Goal: Transaction & Acquisition: Purchase product/service

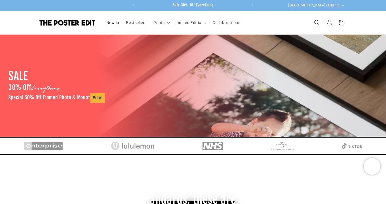
click at [114, 23] on span "New In" at bounding box center [112, 22] width 13 height 5
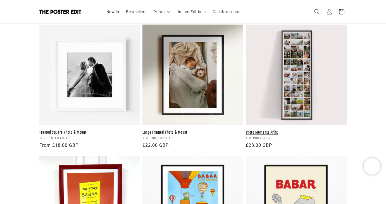
scroll to position [0, 218]
click at [293, 130] on link "Photo Moments Print" at bounding box center [296, 132] width 101 height 5
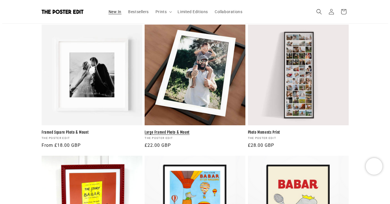
scroll to position [0, 109]
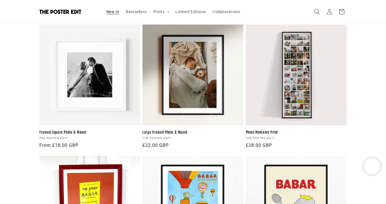
click at [316, 12] on icon "Search" at bounding box center [317, 12] width 6 height 6
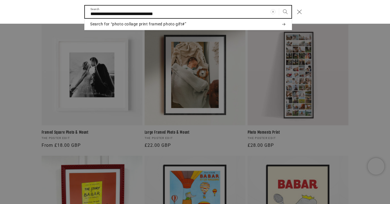
type input "**********"
click at [279, 6] on button "Search" at bounding box center [285, 12] width 12 height 12
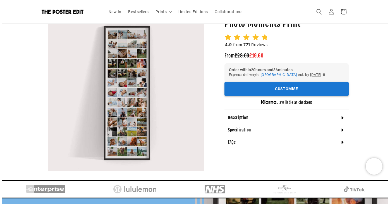
scroll to position [0, 218]
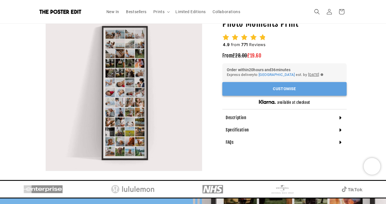
click at [272, 91] on button "Customise" at bounding box center [284, 89] width 124 height 14
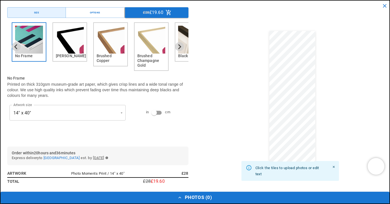
scroll to position [0, 0]
click at [8, 39] on div "No Frame Matt Black Brushed Copper Brushed Champagne Gold Black Wood White Wood" at bounding box center [97, 46] width 181 height 49
click at [12, 34] on div "No Frame" at bounding box center [29, 41] width 35 height 39
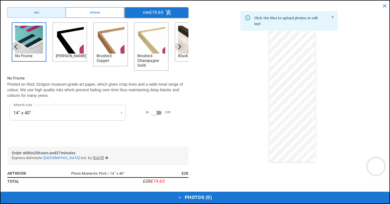
click at [92, 16] on button "Options" at bounding box center [95, 12] width 59 height 11
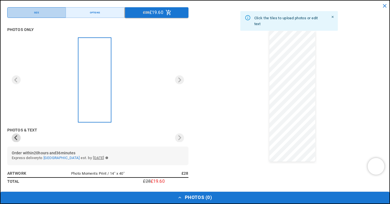
click at [37, 12] on div "Size" at bounding box center [36, 13] width 5 height 4
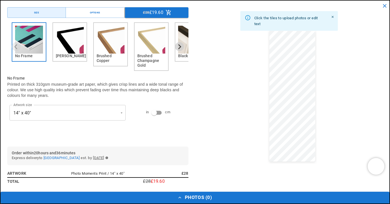
scroll to position [0, 218]
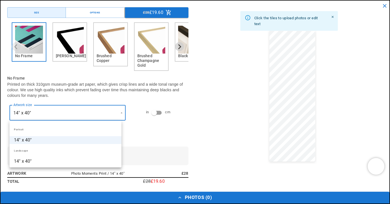
click at [146, 134] on div at bounding box center [195, 102] width 390 height 204
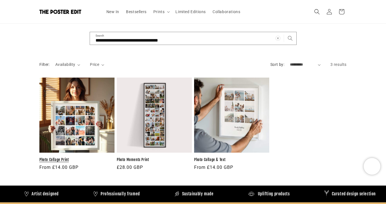
scroll to position [0, 109]
click at [47, 160] on link "Photo Collage Print" at bounding box center [76, 159] width 75 height 5
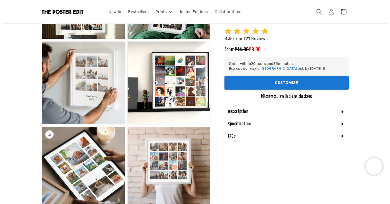
scroll to position [335, 0]
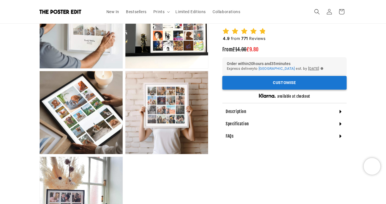
click at [228, 88] on button "Customise" at bounding box center [284, 83] width 124 height 14
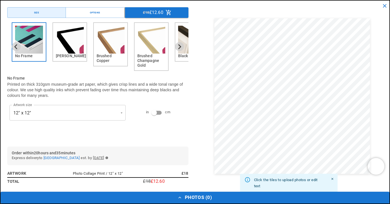
click at [66, 52] on img "2 of 6" at bounding box center [70, 40] width 28 height 28
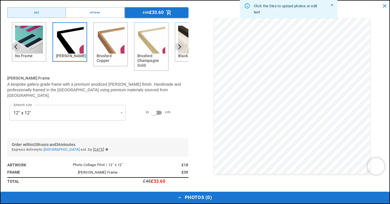
scroll to position [0, 218]
click at [73, 49] on img "2 of 6" at bounding box center [70, 40] width 28 height 28
click at [92, 17] on button "Options" at bounding box center [95, 12] width 59 height 11
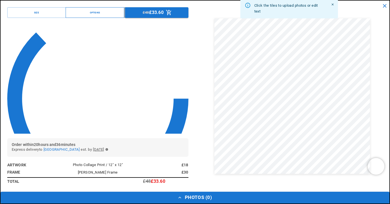
click at [96, 17] on button "Options" at bounding box center [95, 12] width 59 height 11
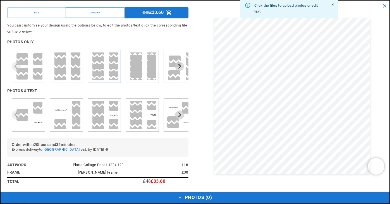
scroll to position [0, 109]
click at [42, 18] on button "Size" at bounding box center [36, 12] width 59 height 11
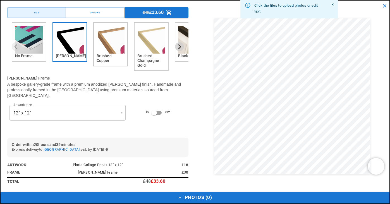
scroll to position [0, 0]
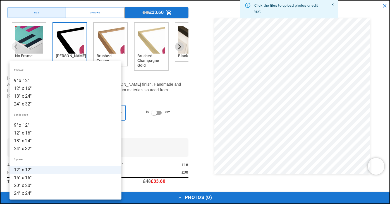
scroll to position [0, 218]
click at [35, 96] on li "18" x 24"" at bounding box center [65, 96] width 112 height 8
type input "*********"
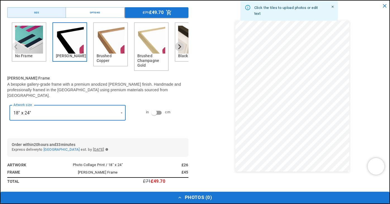
scroll to position [0, 0]
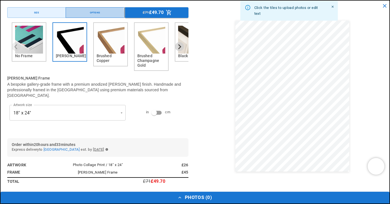
click at [77, 13] on button "Options" at bounding box center [95, 12] width 59 height 11
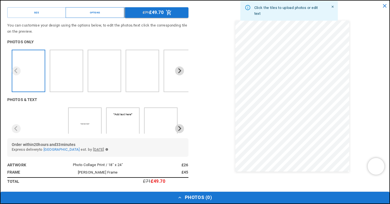
scroll to position [0, 109]
click at [4, 121] on div "Size Options £71 £49.70 You can customise your design using the options below, …" at bounding box center [98, 96] width 195 height 191
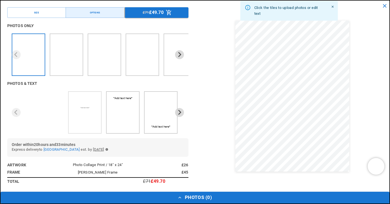
scroll to position [0, 218]
click at [128, 120] on img "2 of 3" at bounding box center [132, 117] width 9 height 8
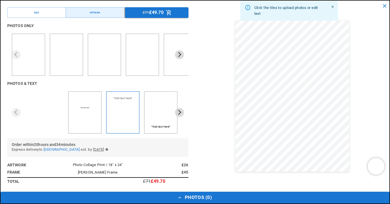
scroll to position [0, 0]
click at [178, 110] on icon "Next slide" at bounding box center [179, 112] width 3 height 5
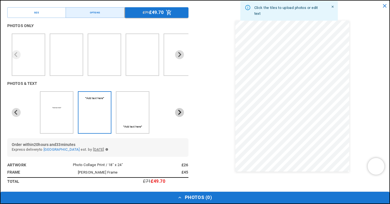
scroll to position [0, 109]
click at [178, 110] on icon "Next slide" at bounding box center [179, 112] width 3 height 5
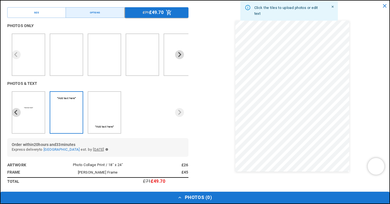
scroll to position [0, 0]
click at [31, 109] on img "1 of 3" at bounding box center [28, 108] width 13 height 8
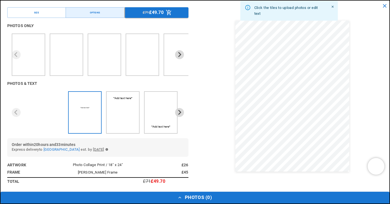
scroll to position [0, 218]
click at [49, 11] on button "Size" at bounding box center [36, 12] width 59 height 11
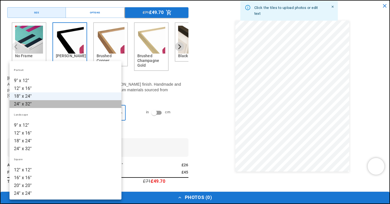
click at [32, 105] on li "24" x 32"" at bounding box center [65, 104] width 112 height 8
type input "*********"
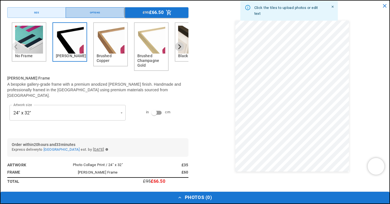
click at [91, 11] on div "Options" at bounding box center [95, 13] width 10 height 4
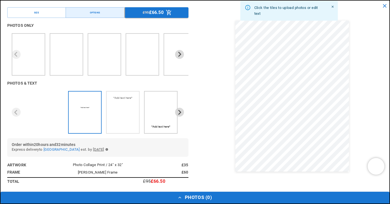
scroll to position [0, 218]
click at [177, 54] on icon "Next slide" at bounding box center [179, 54] width 5 height 5
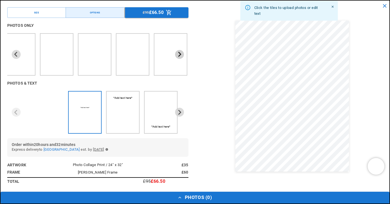
click at [177, 54] on icon "Next slide" at bounding box center [179, 54] width 5 height 5
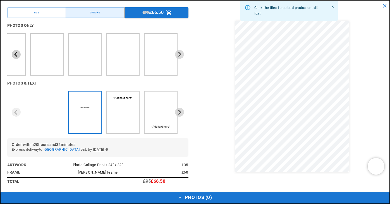
click at [14, 54] on icon "Previous slide" at bounding box center [15, 54] width 5 height 5
click at [178, 111] on icon "Next slide" at bounding box center [179, 112] width 3 height 5
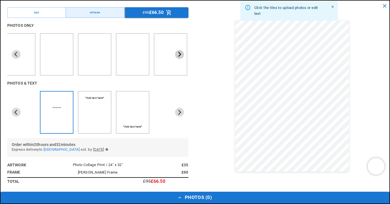
click at [177, 53] on icon "Next slide" at bounding box center [179, 54] width 5 height 5
click at [177, 54] on icon "Next slide" at bounding box center [179, 54] width 5 height 5
click at [16, 54] on icon "Previous slide" at bounding box center [15, 54] width 3 height 5
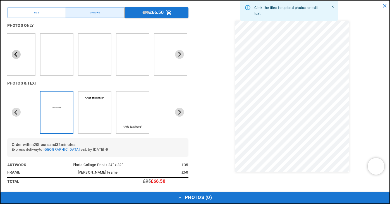
click at [16, 54] on icon "Previous slide" at bounding box center [15, 54] width 3 height 5
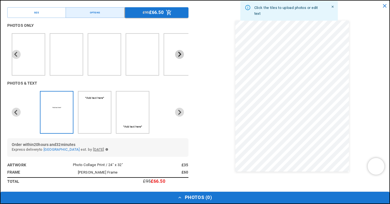
click at [178, 53] on icon "Next slide" at bounding box center [179, 54] width 3 height 5
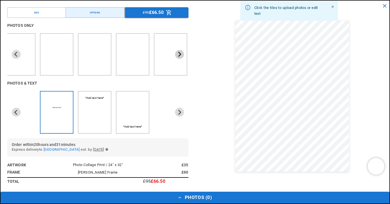
scroll to position [0, 218]
click at [178, 53] on icon "Next slide" at bounding box center [179, 54] width 3 height 5
click at [49, 11] on button "Size" at bounding box center [36, 12] width 59 height 11
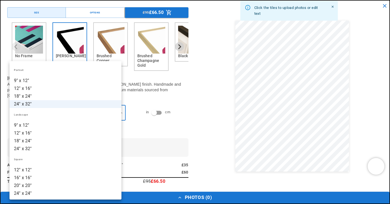
scroll to position [0, 109]
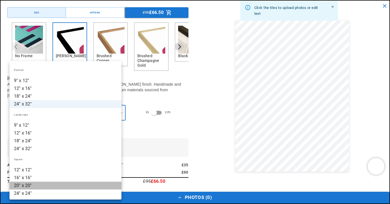
click at [31, 185] on li "20" x 20"" at bounding box center [65, 186] width 112 height 8
type input "*********"
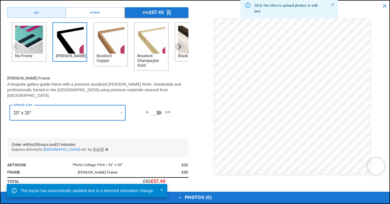
scroll to position [0, 218]
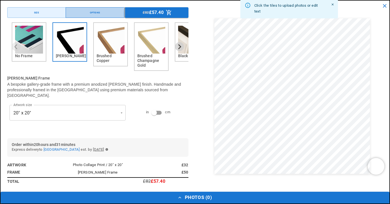
click at [83, 13] on button "Options" at bounding box center [95, 12] width 59 height 11
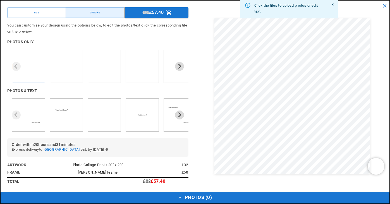
scroll to position [0, 0]
click at [135, 57] on img "4 of 7" at bounding box center [136, 54] width 5 height 5
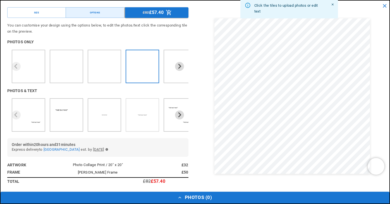
scroll to position [0, 218]
click at [175, 112] on button "Next slide" at bounding box center [179, 115] width 9 height 9
click at [177, 113] on icon "Next slide" at bounding box center [179, 114] width 5 height 5
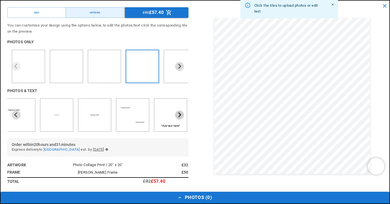
click at [178, 113] on icon "Next slide" at bounding box center [179, 114] width 3 height 5
click at [15, 114] on icon "Previous slide" at bounding box center [15, 114] width 3 height 5
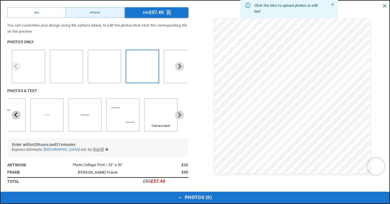
click at [15, 114] on icon "Previous slide" at bounding box center [15, 114] width 3 height 5
